Goal: Task Accomplishment & Management: Use online tool/utility

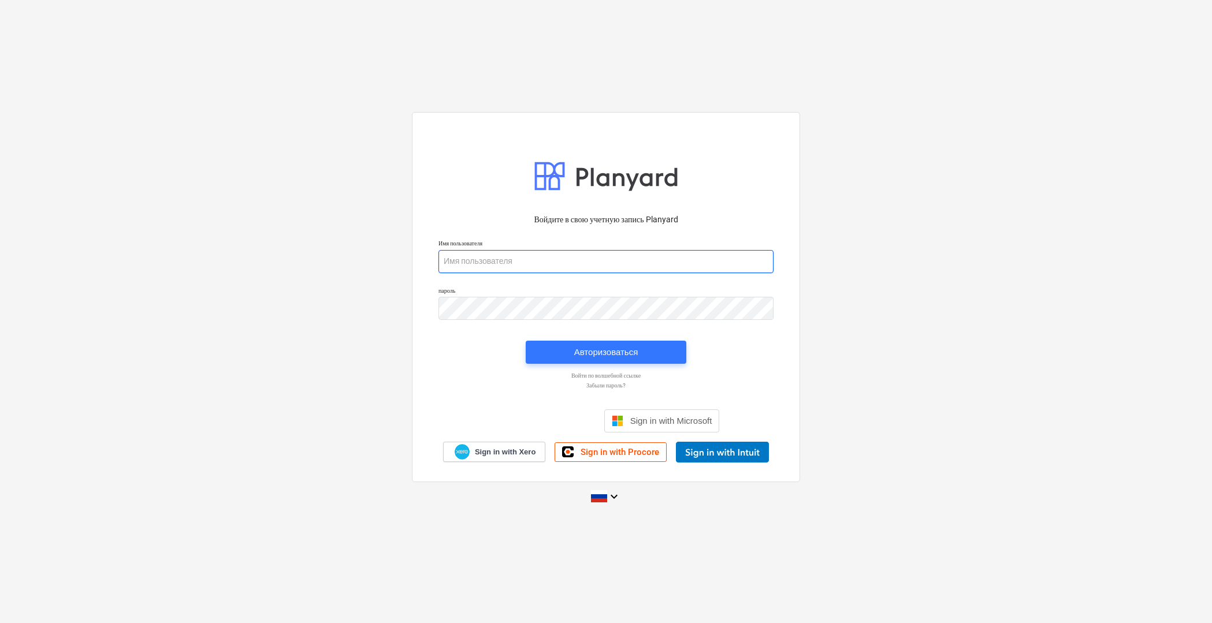
type input "[PERSON_NAME][EMAIL_ADDRESS][DOMAIN_NAME]"
click at [626, 355] on div "Авторизоваться" at bounding box center [606, 352] width 64 height 15
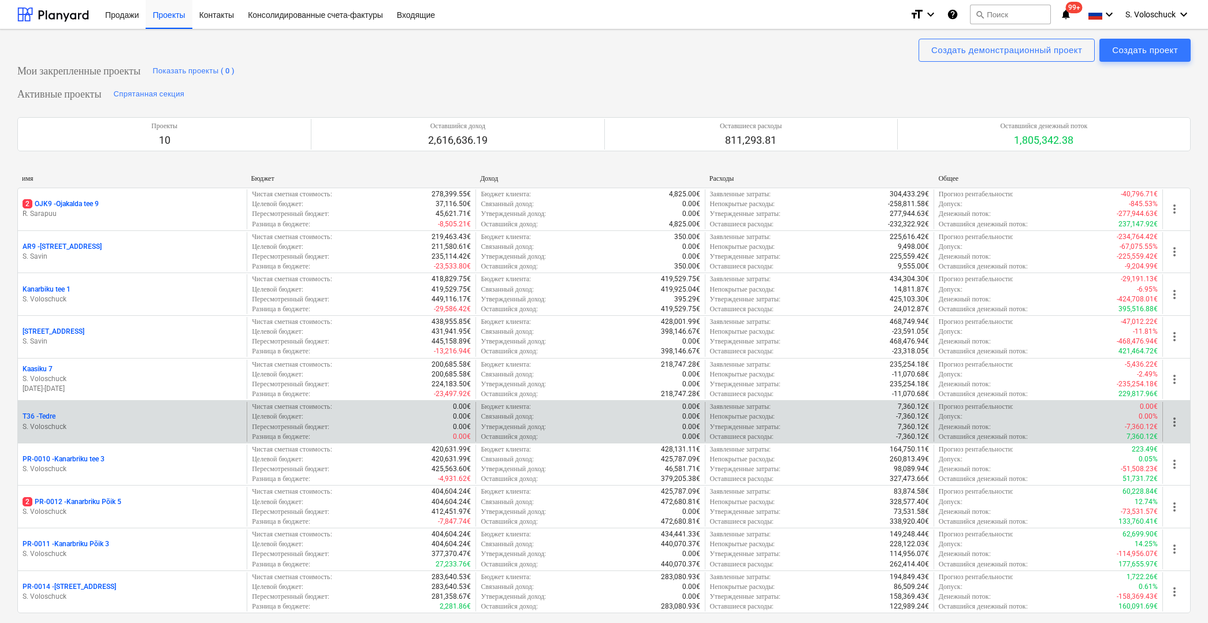
scroll to position [400, 0]
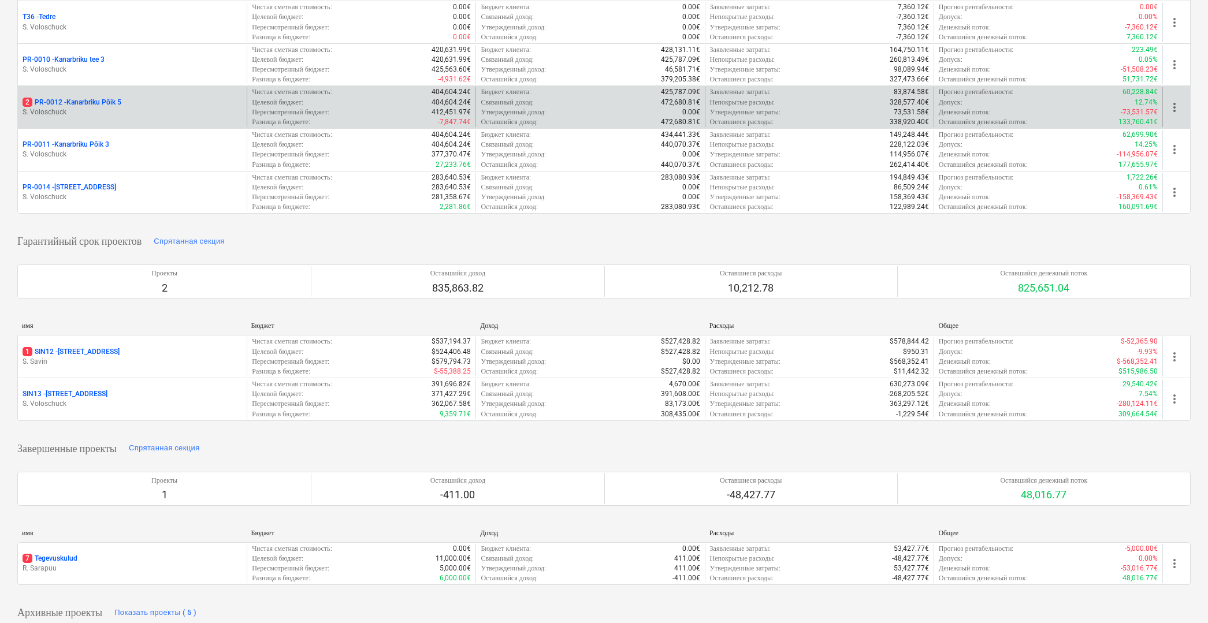
click at [120, 107] on p "S. Voloschuck" at bounding box center [133, 112] width 220 height 10
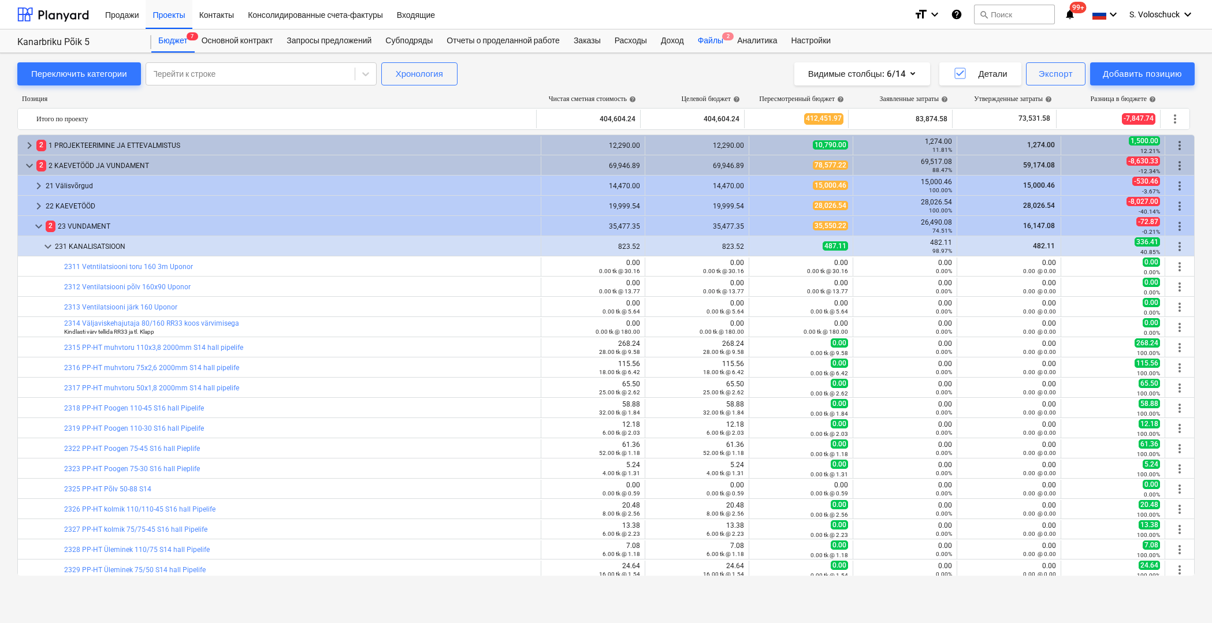
click at [718, 42] on div "Файлы 2" at bounding box center [710, 40] width 39 height 23
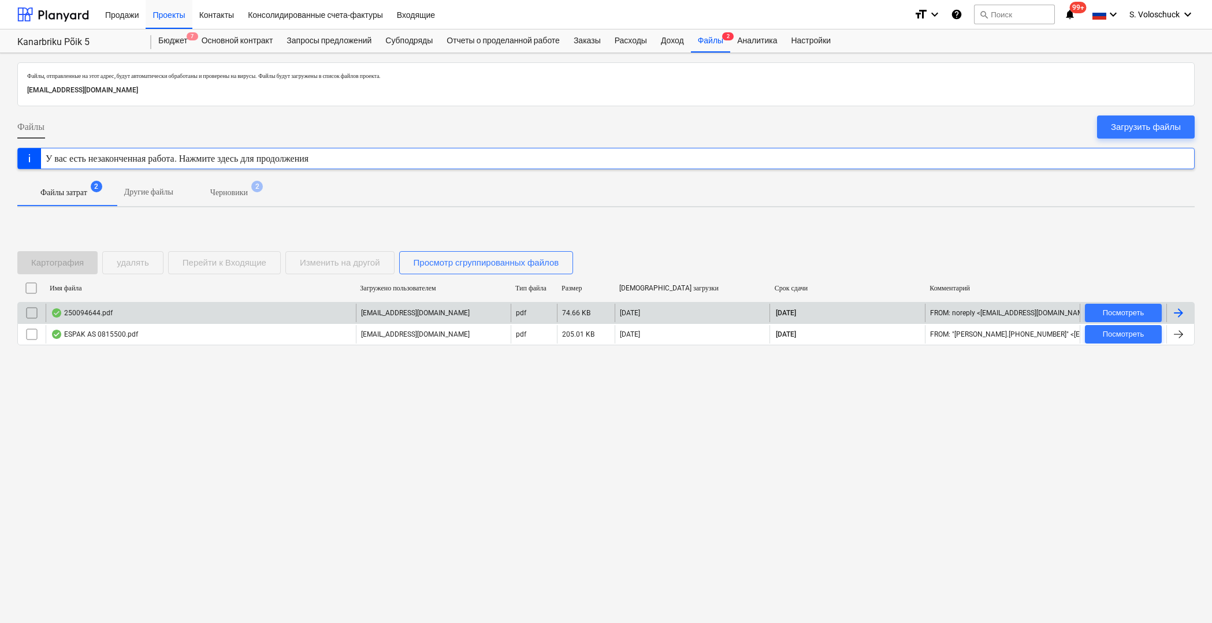
click at [265, 309] on div "250094644.pdf" at bounding box center [201, 313] width 310 height 18
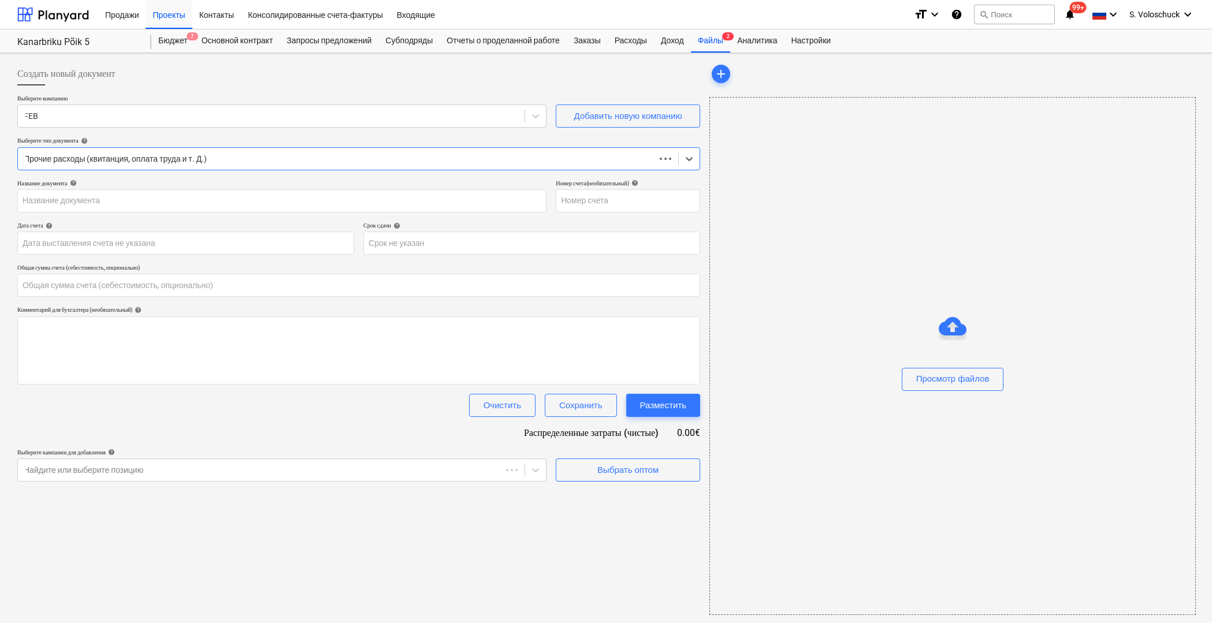
type input "0.00"
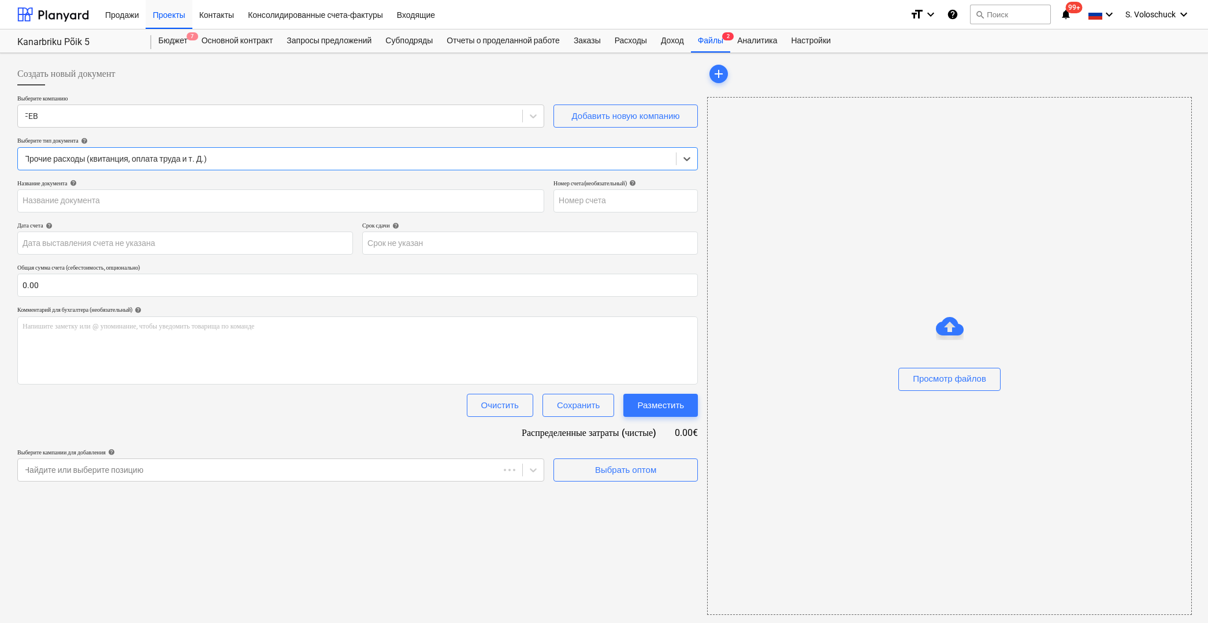
type input "250094644"
type input "[DATE]"
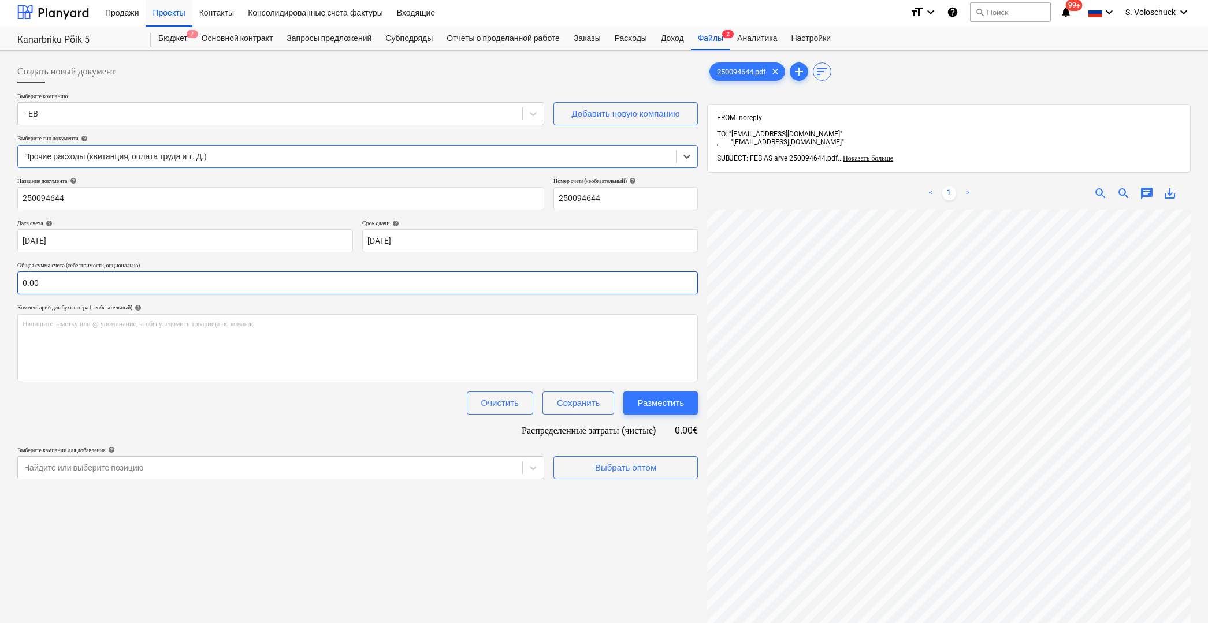
scroll to position [5, 0]
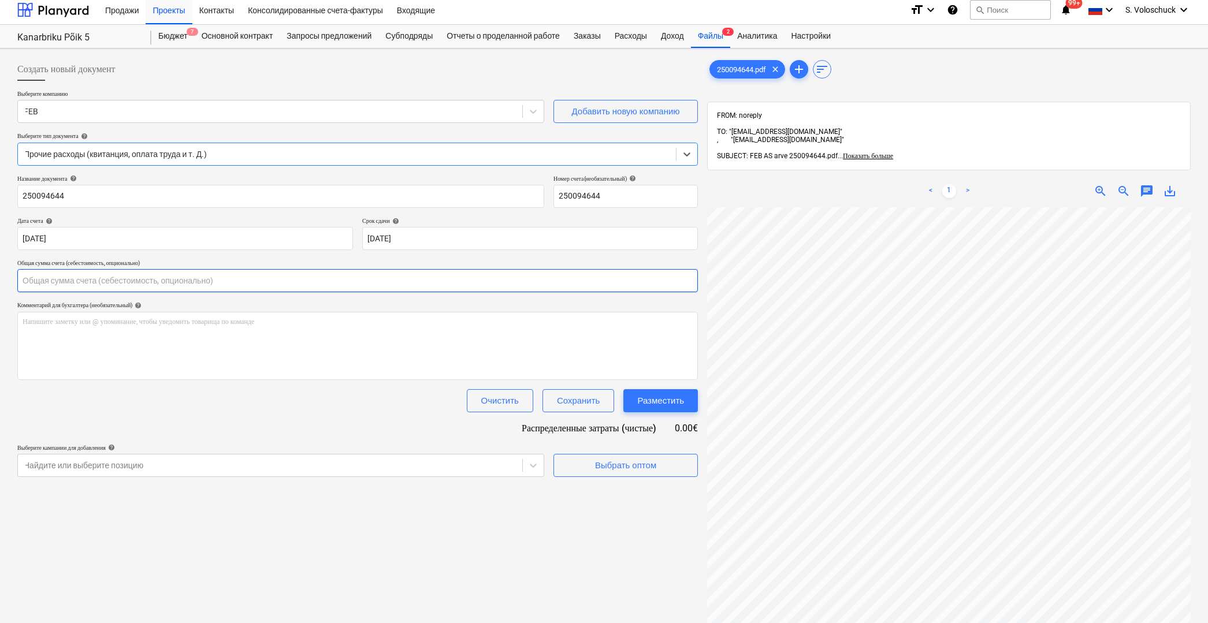
click at [136, 280] on input "text" at bounding box center [357, 280] width 681 height 23
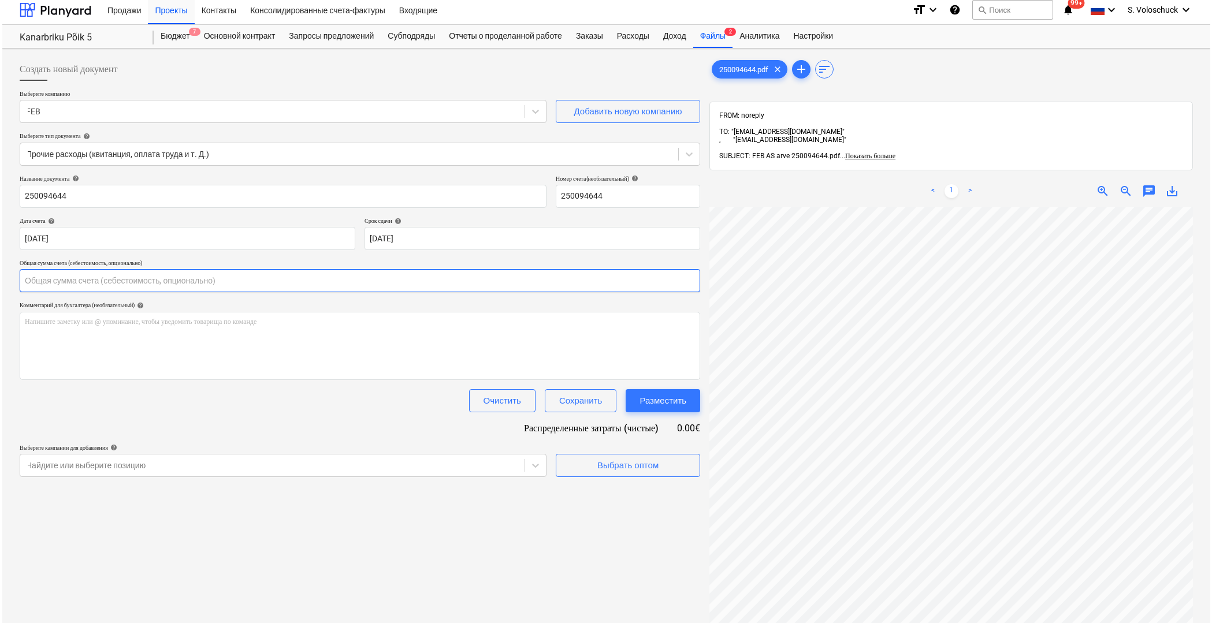
scroll to position [0, 0]
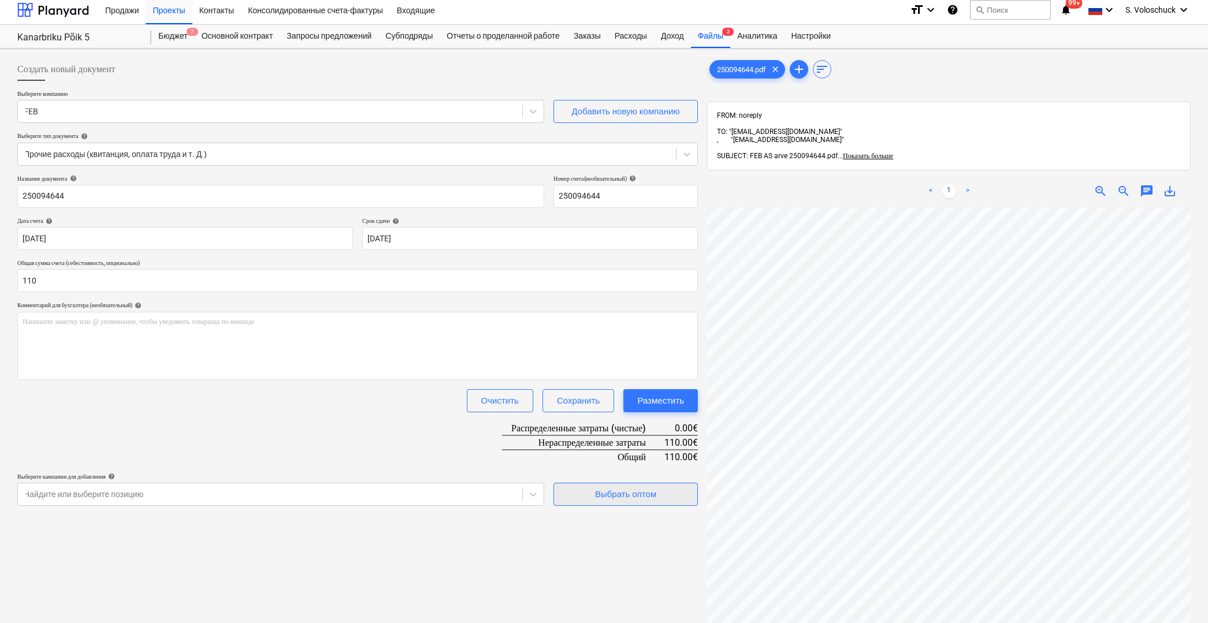
type input "110.00"
click at [632, 493] on div "Выбрать оптом" at bounding box center [625, 494] width 61 height 15
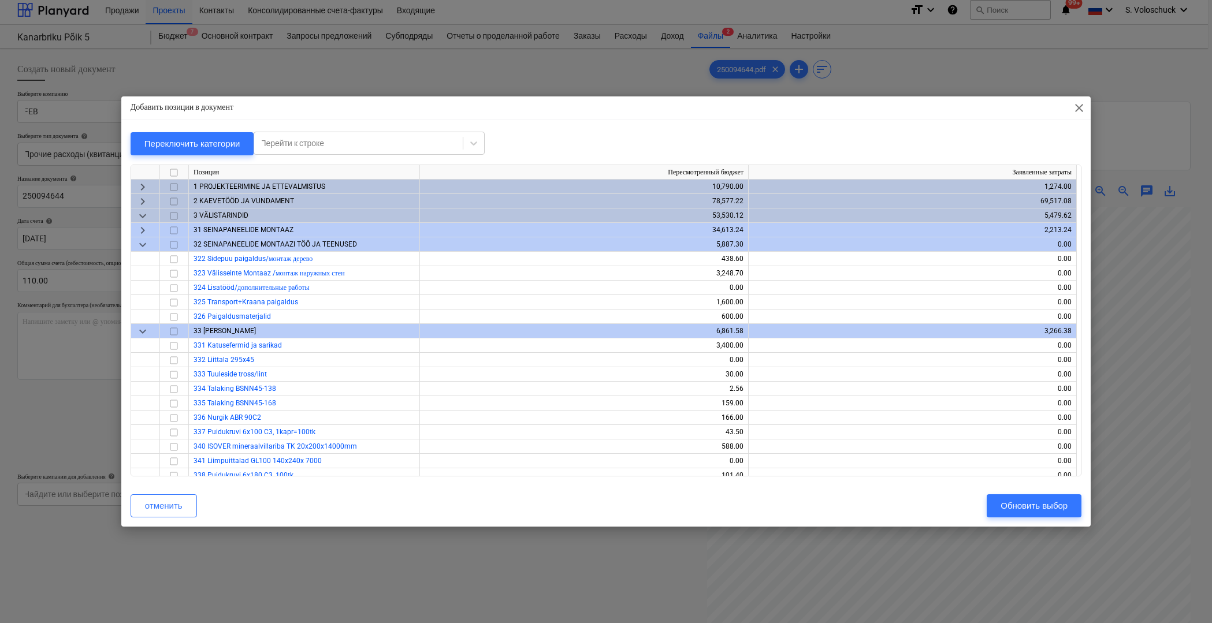
click at [143, 199] on span "keyboard_arrow_right" at bounding box center [143, 201] width 14 height 14
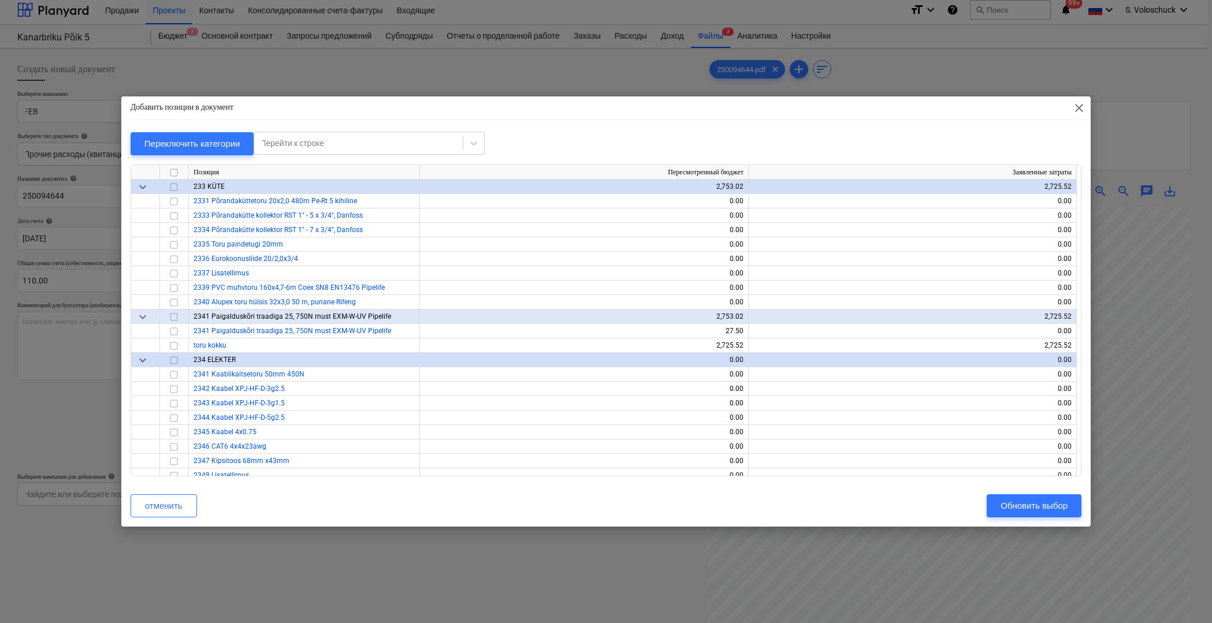
scroll to position [736, 0]
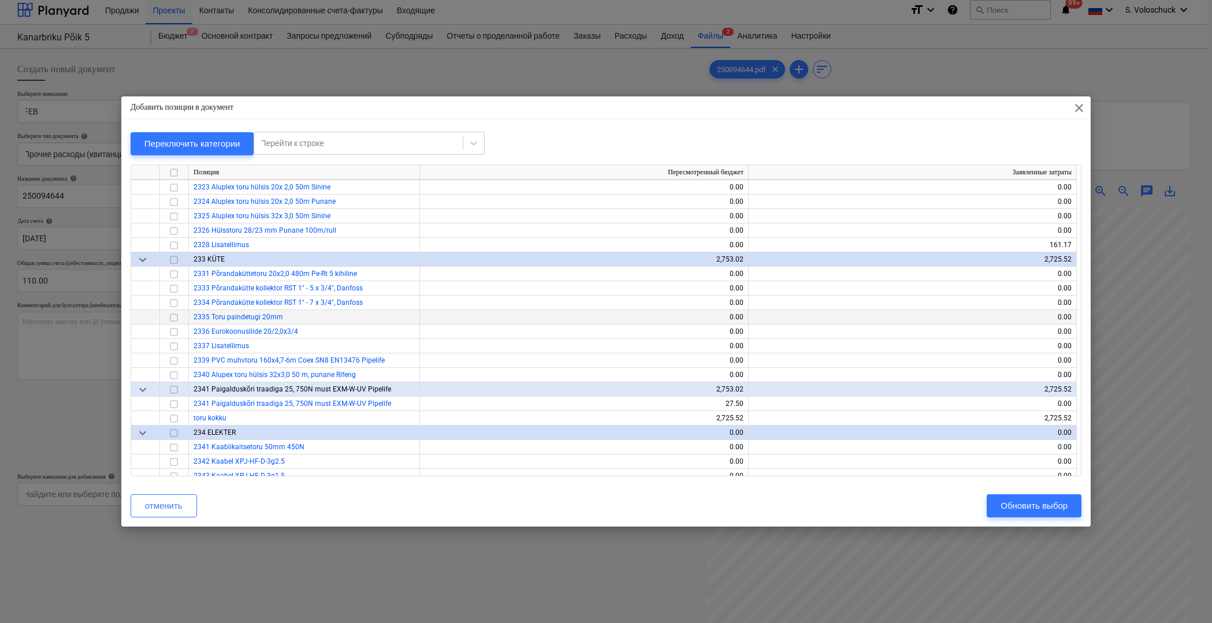
click at [174, 317] on input "checkbox" at bounding box center [174, 317] width 14 height 14
click at [1034, 505] on div "Обновить выбор" at bounding box center [1034, 506] width 67 height 15
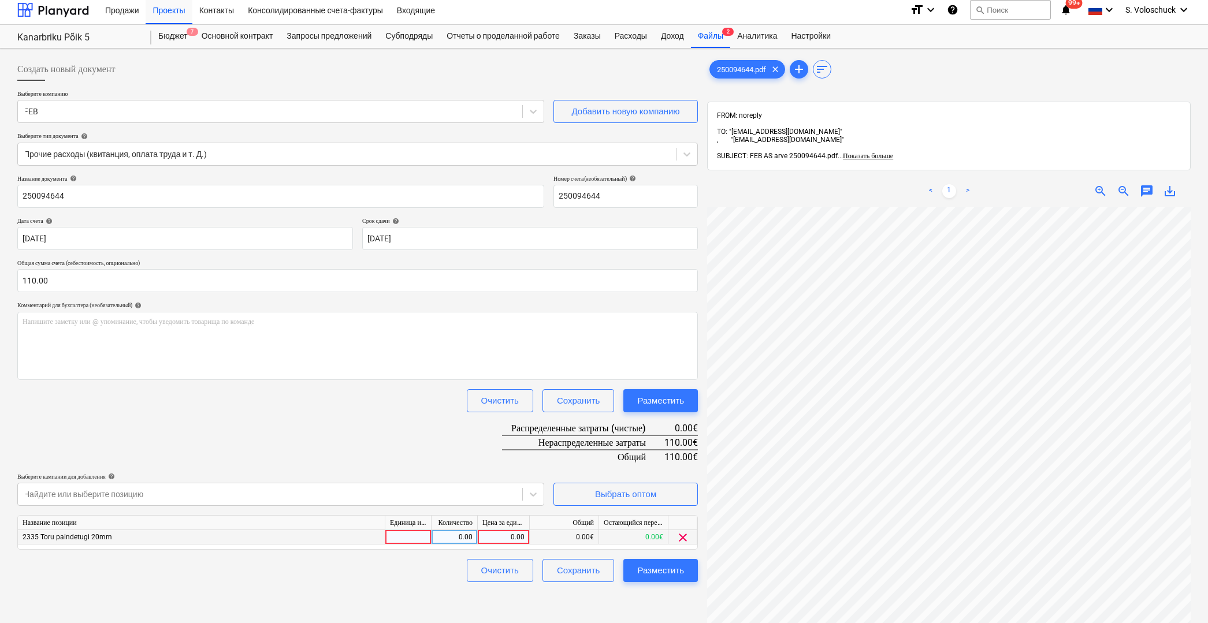
click at [496, 538] on div "0.00" at bounding box center [503, 537] width 42 height 14
type input "110"
click at [174, 594] on div "Создать новый документ Выберите компанию FEB Добавить новую компанию Выберите т…" at bounding box center [358, 428] width 690 height 750
click at [659, 570] on div "Разместить" at bounding box center [660, 570] width 47 height 15
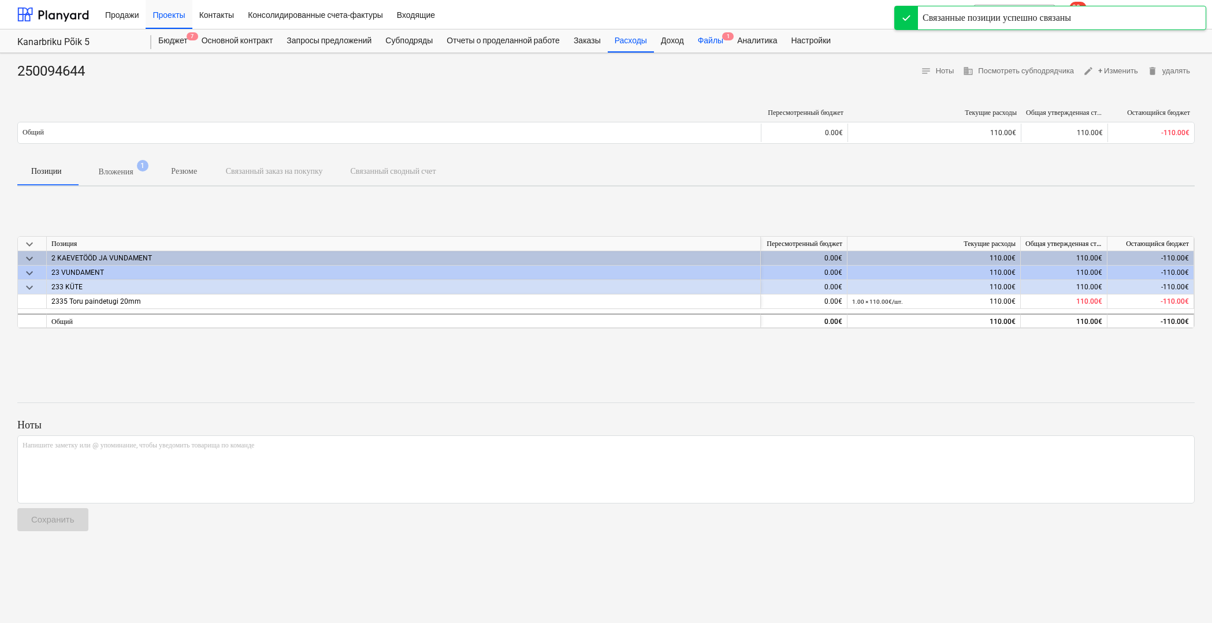
click at [730, 36] on div "Файлы 1" at bounding box center [710, 40] width 39 height 23
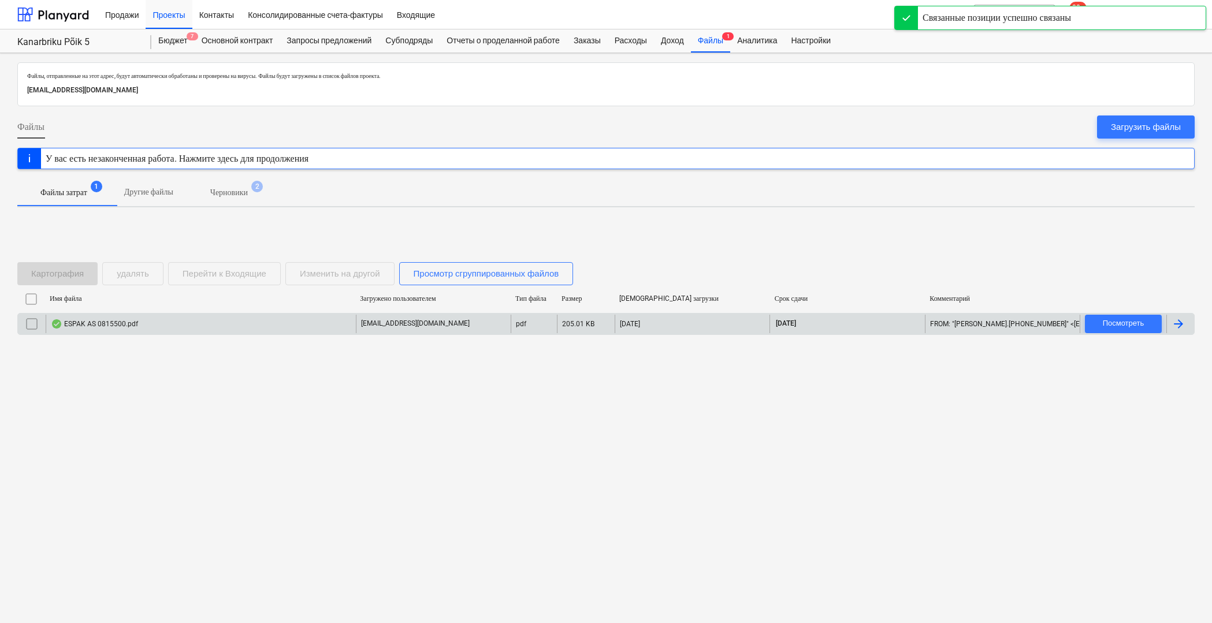
click at [176, 325] on div "ESPAK AS 0815500.pdf" at bounding box center [201, 324] width 310 height 18
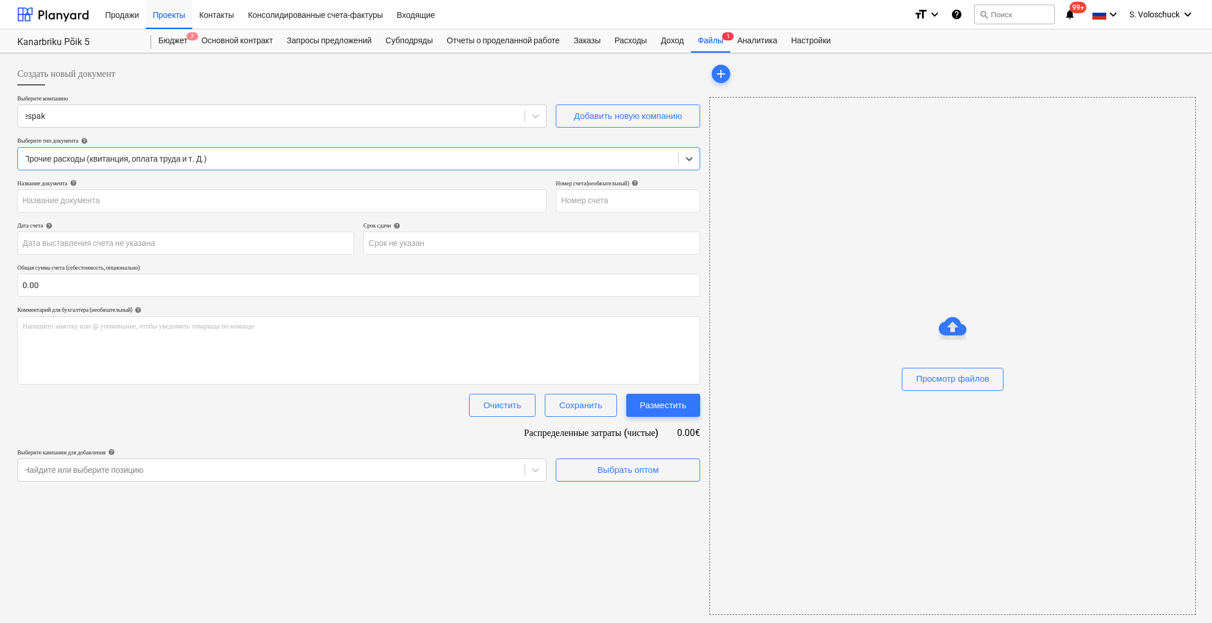
type input "0815500"
type input "[DATE]"
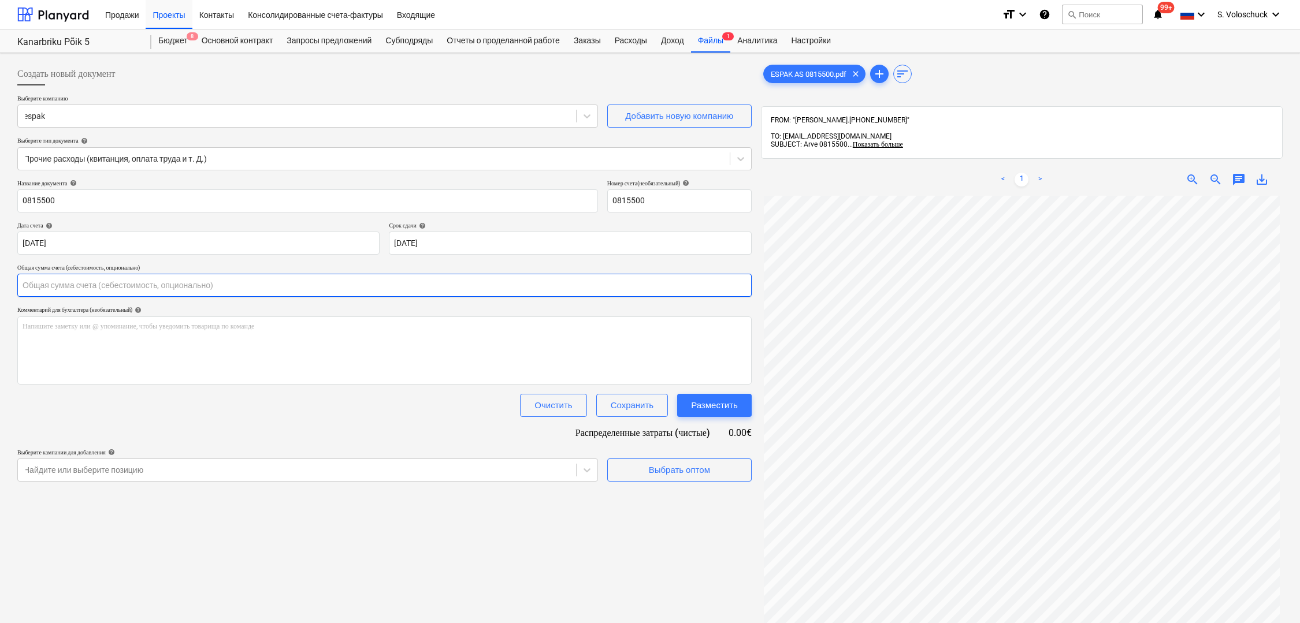
click at [77, 286] on input "text" at bounding box center [384, 285] width 734 height 23
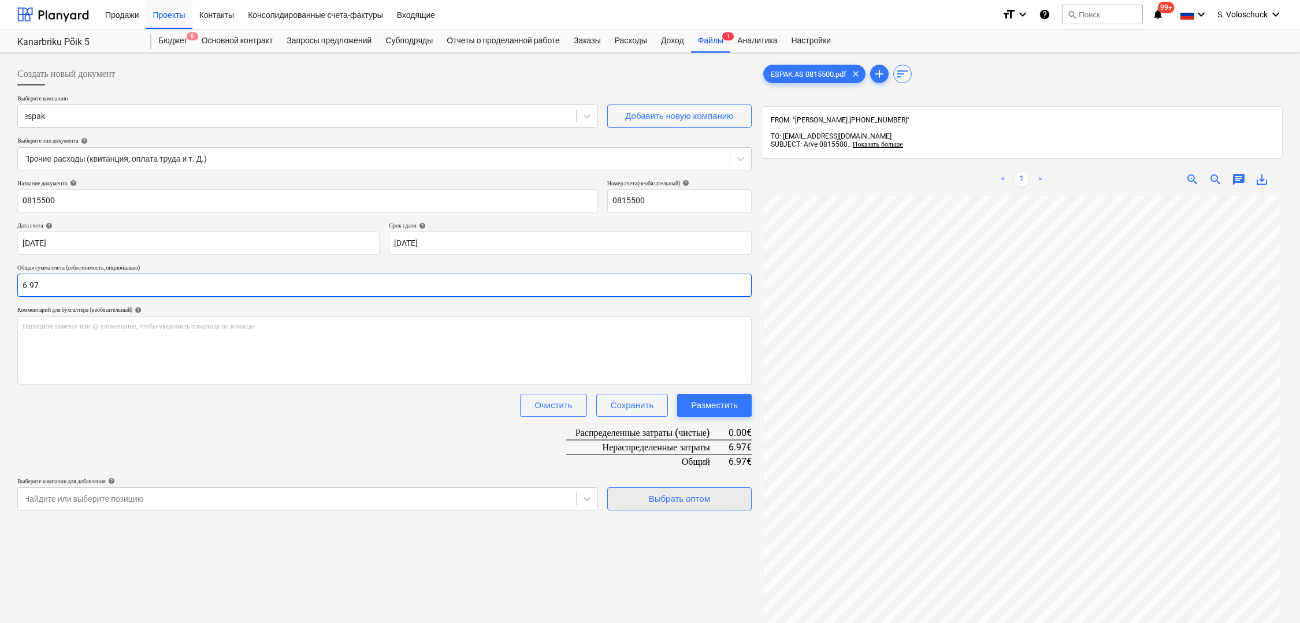
type input "6.97"
click at [642, 500] on span "Выбрать оптом" at bounding box center [680, 499] width 116 height 15
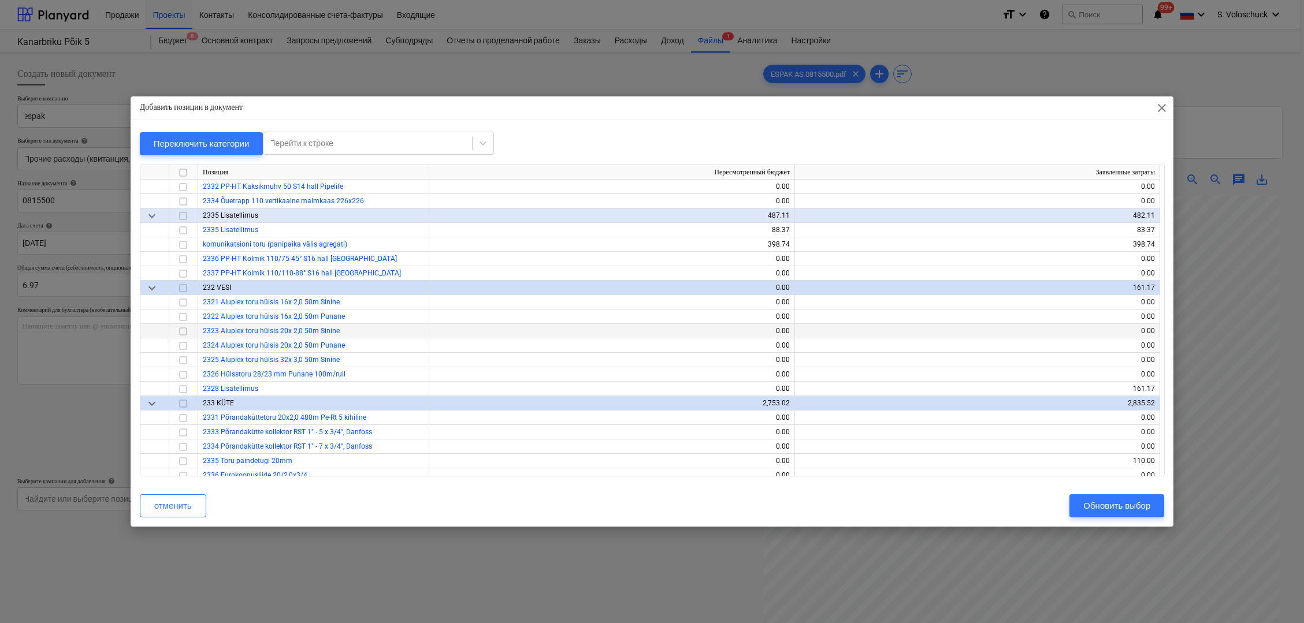
scroll to position [683, 0]
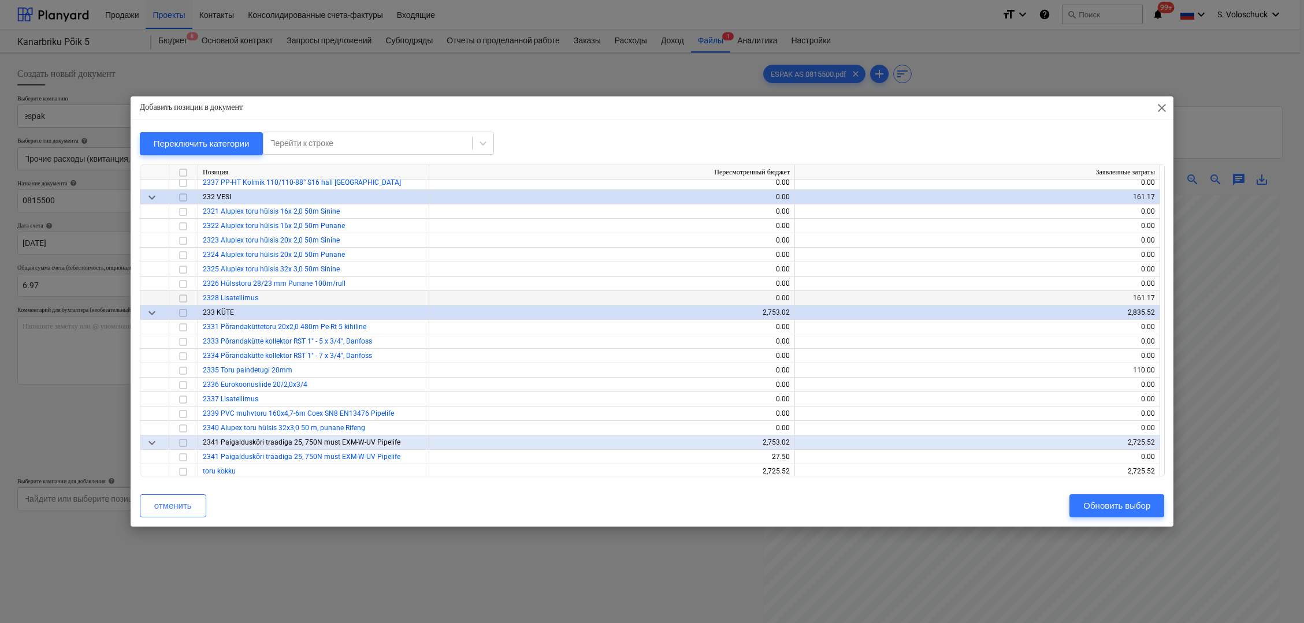
click at [183, 296] on input "checkbox" at bounding box center [183, 298] width 14 height 14
click at [1107, 508] on div "Обновить выбор" at bounding box center [1116, 506] width 67 height 15
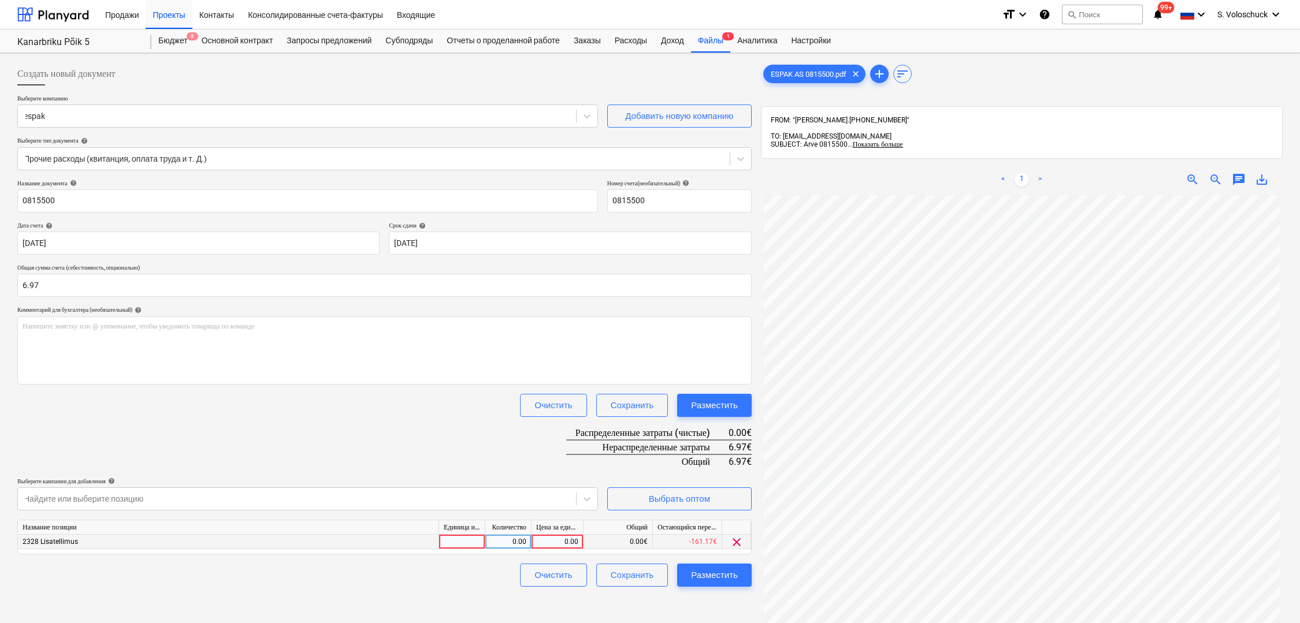
click at [556, 538] on div "0.00" at bounding box center [557, 542] width 42 height 14
type input "6.97"
click at [703, 577] on div "Разместить" at bounding box center [714, 575] width 47 height 15
